Goal: Obtain resource: Download file/media

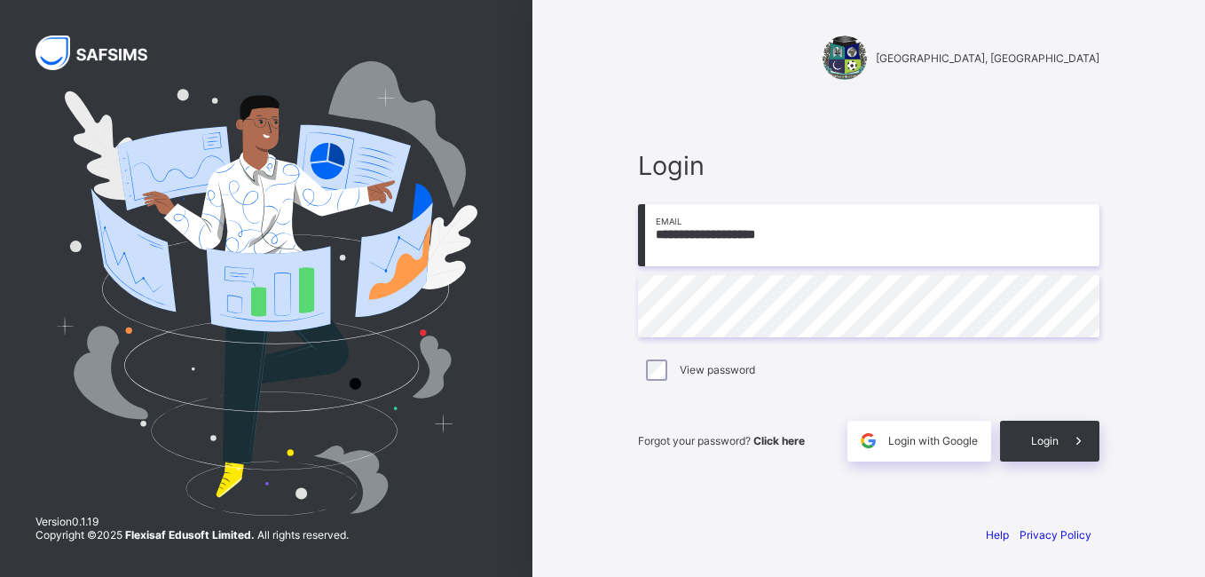
type input "**********"
click at [1047, 447] on div "Login" at bounding box center [1049, 441] width 99 height 41
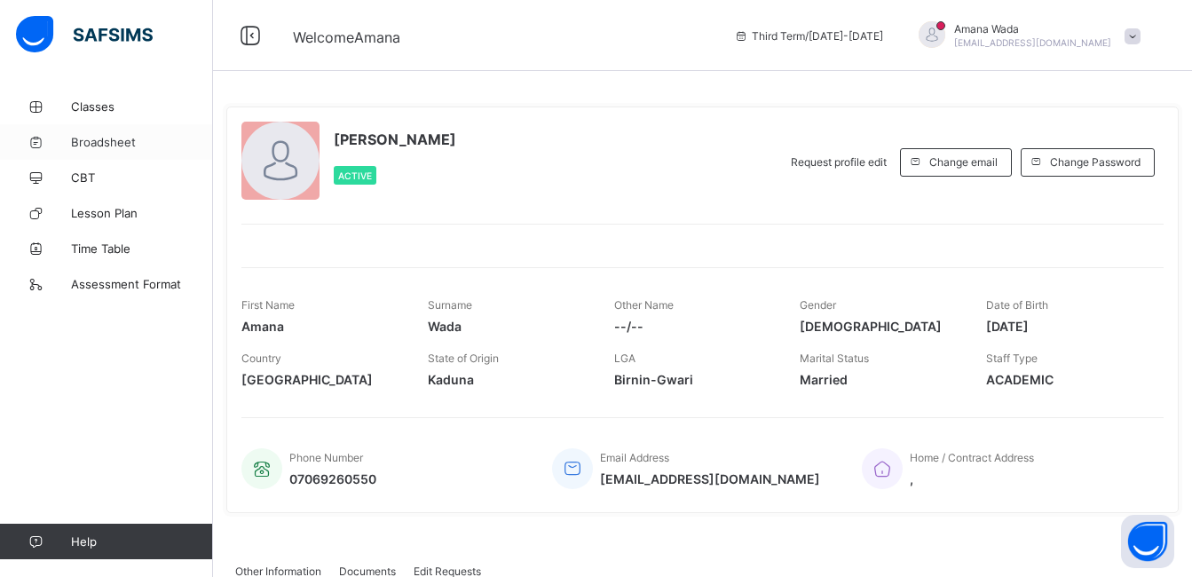
click at [78, 140] on span "Broadsheet" at bounding box center [142, 142] width 142 height 14
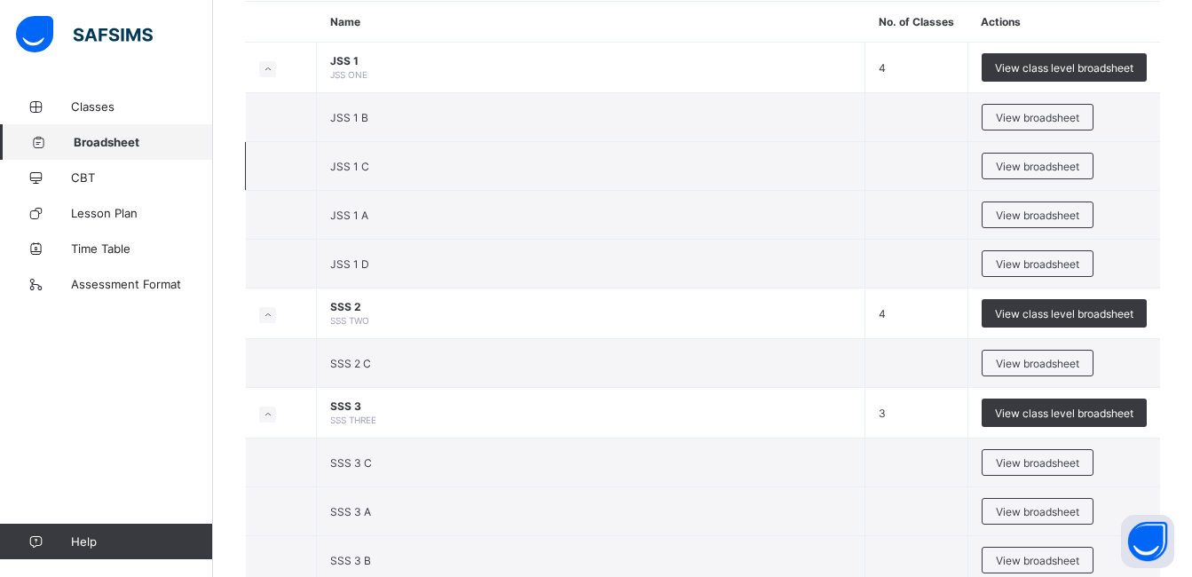
scroll to position [177, 0]
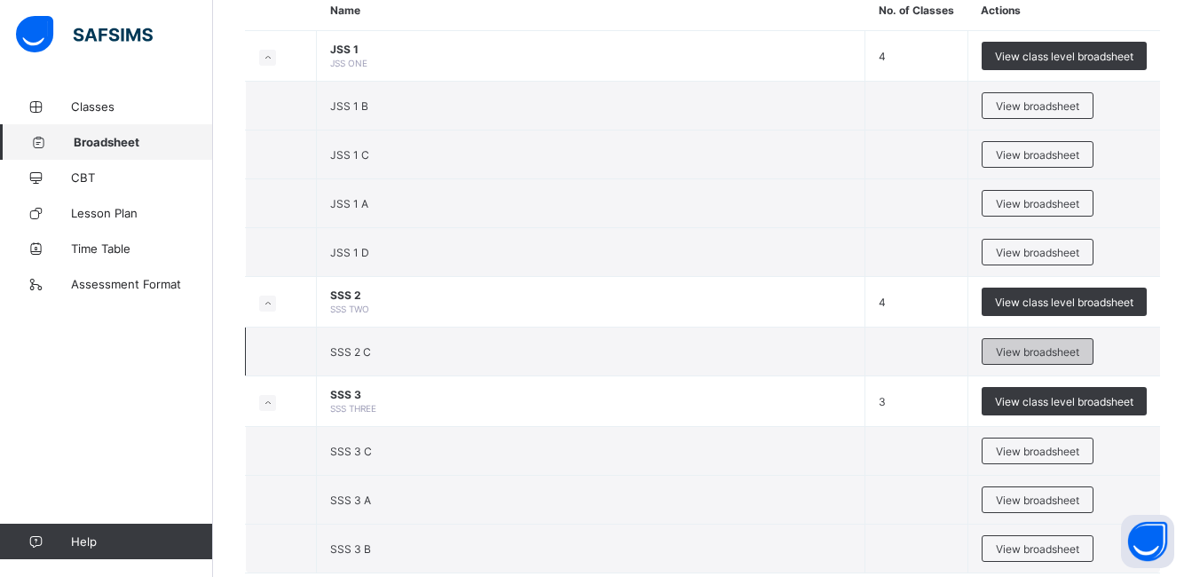
click at [1043, 343] on div "View broadsheet" at bounding box center [1037, 351] width 112 height 27
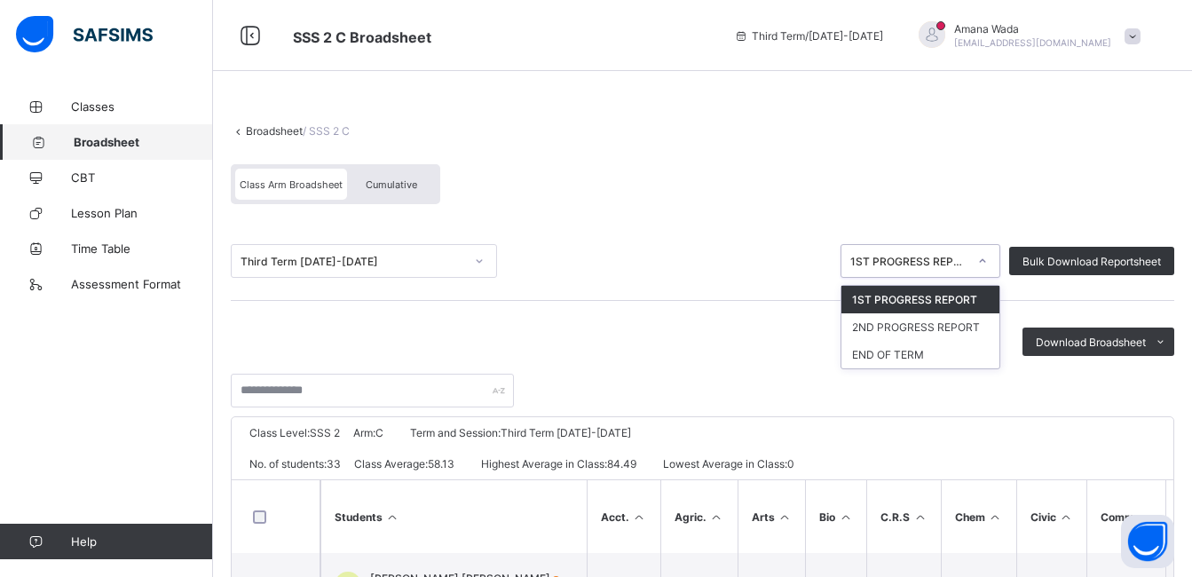
click at [988, 257] on icon at bounding box center [982, 261] width 11 height 18
click at [917, 348] on div "END OF TERM" at bounding box center [920, 355] width 158 height 28
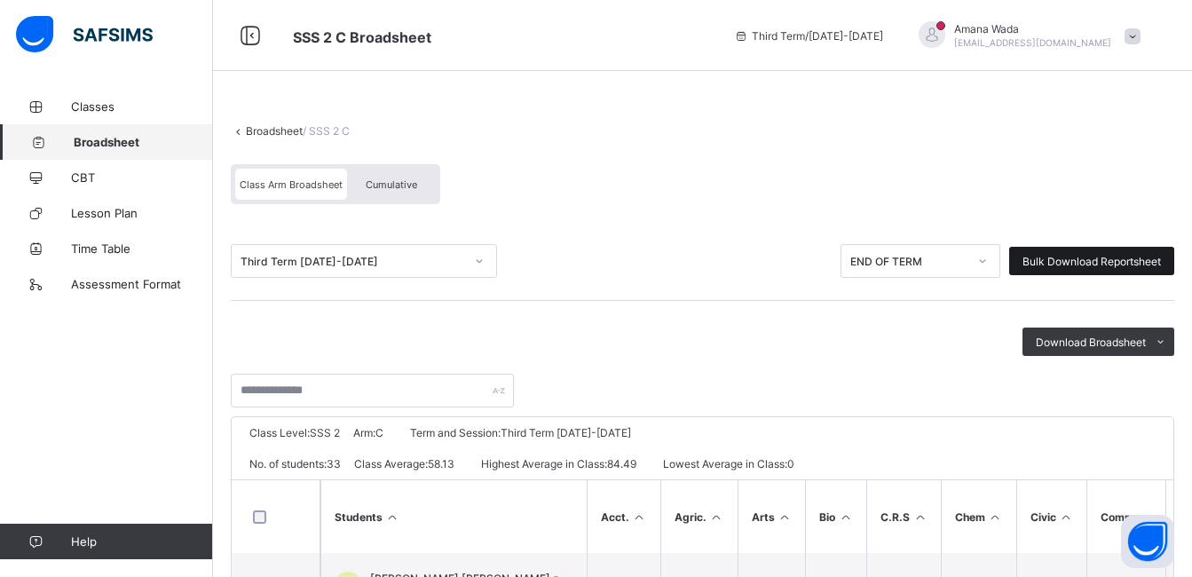
click at [1095, 260] on span "Bulk Download Reportsheet" at bounding box center [1091, 261] width 138 height 13
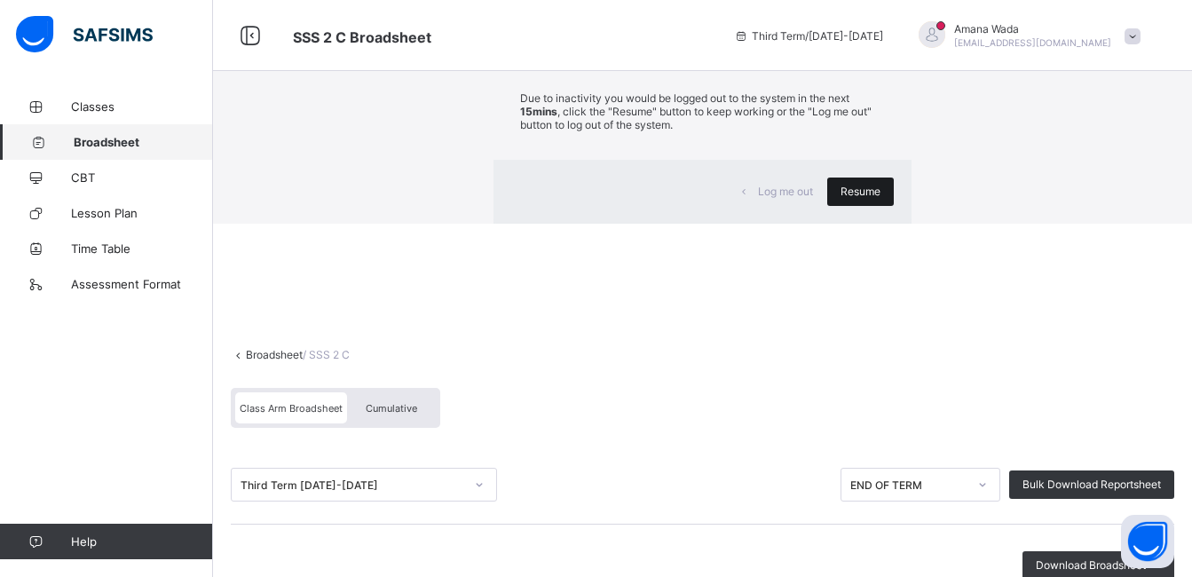
click at [827, 206] on div "Resume" at bounding box center [860, 191] width 67 height 28
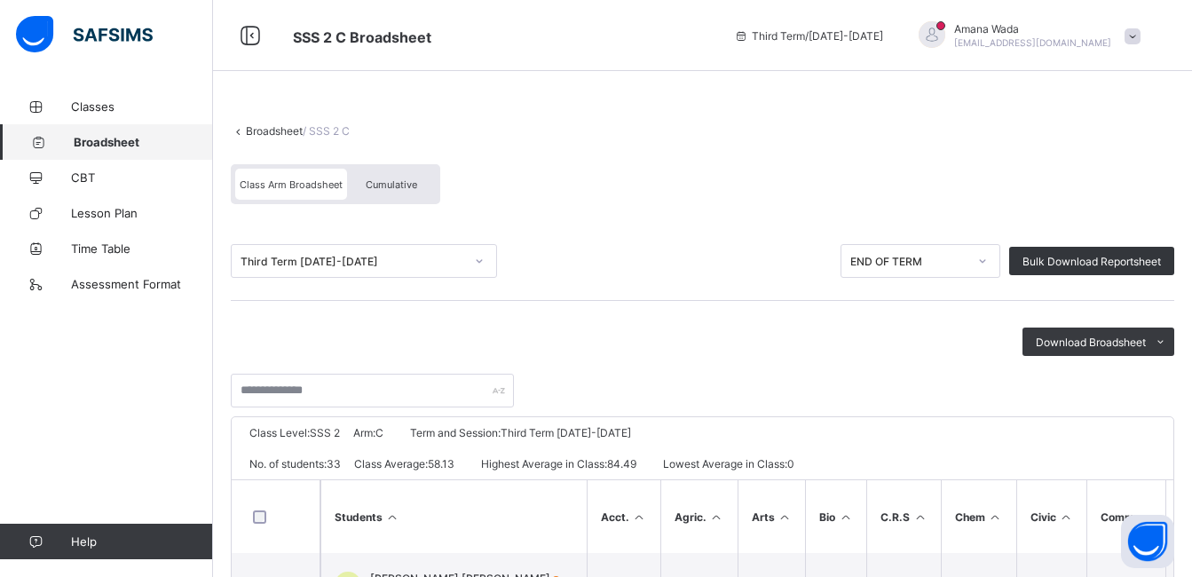
click at [1140, 32] on span at bounding box center [1132, 36] width 16 height 16
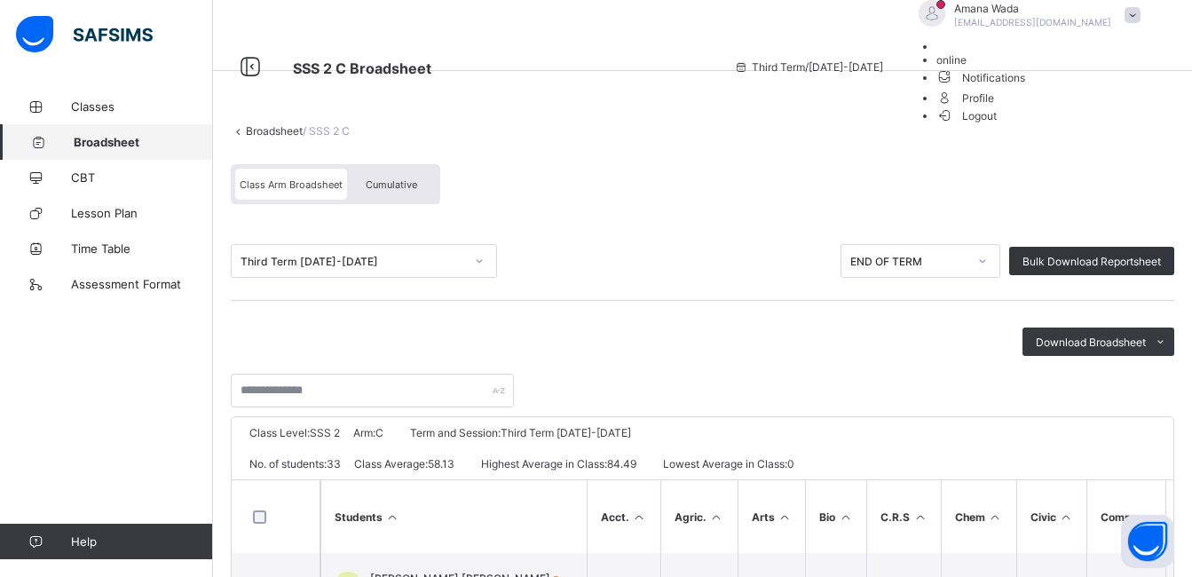
click at [997, 125] on span "Logout" at bounding box center [966, 115] width 61 height 19
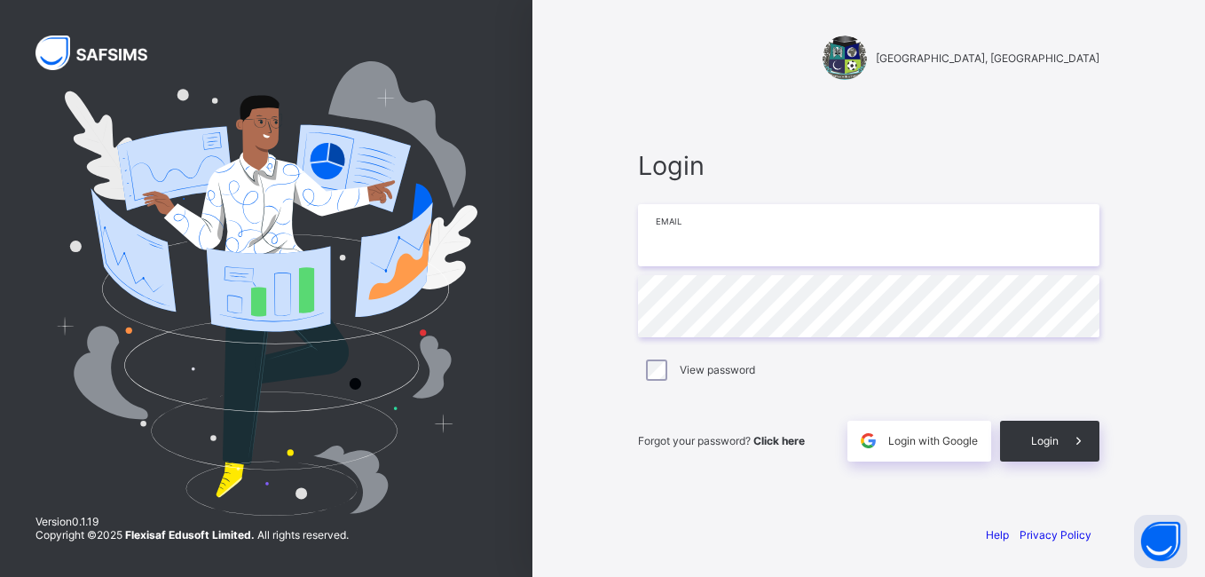
click at [759, 238] on input "email" at bounding box center [868, 235] width 461 height 62
type input "**********"
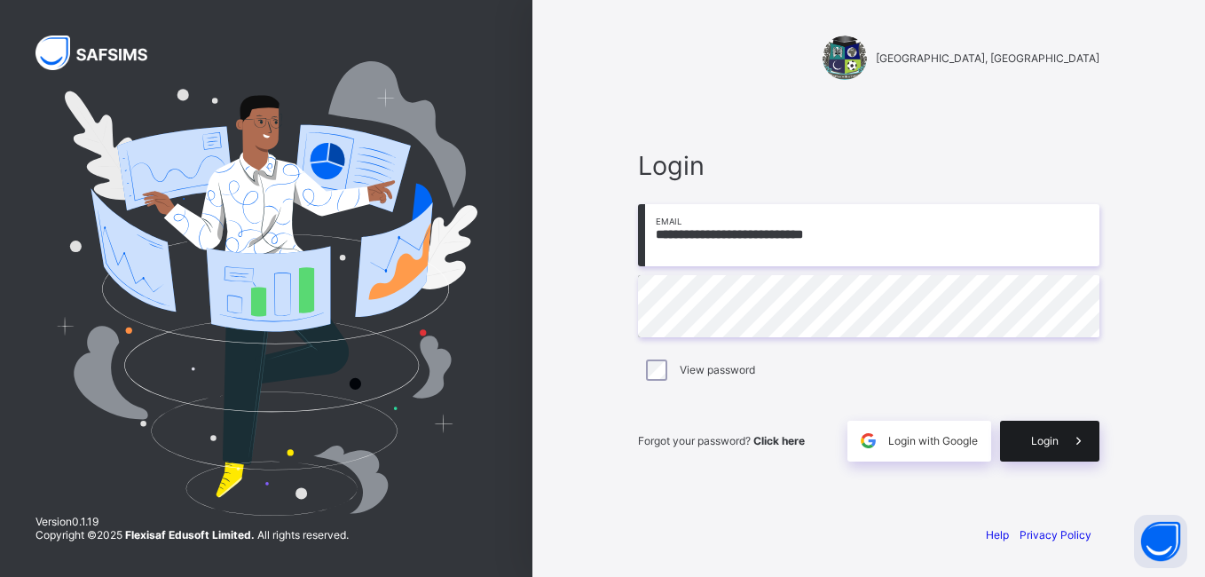
click at [1067, 441] on span at bounding box center [1078, 441] width 41 height 41
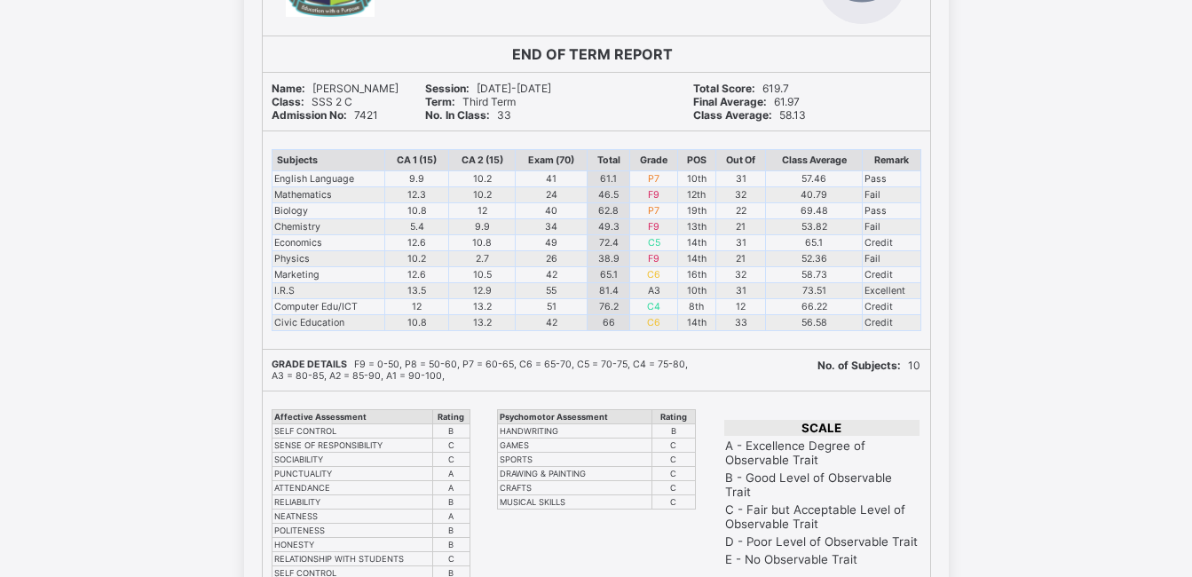
scroll to position [5324, 0]
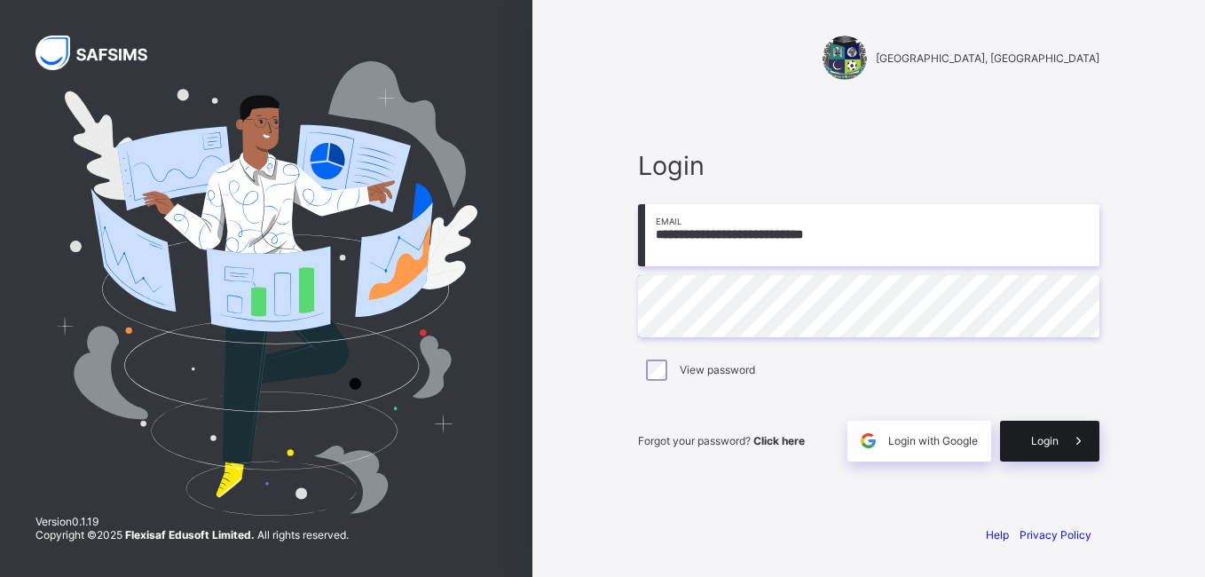
click at [1032, 439] on span "Login" at bounding box center [1045, 440] width 28 height 13
